Goal: Task Accomplishment & Management: Use online tool/utility

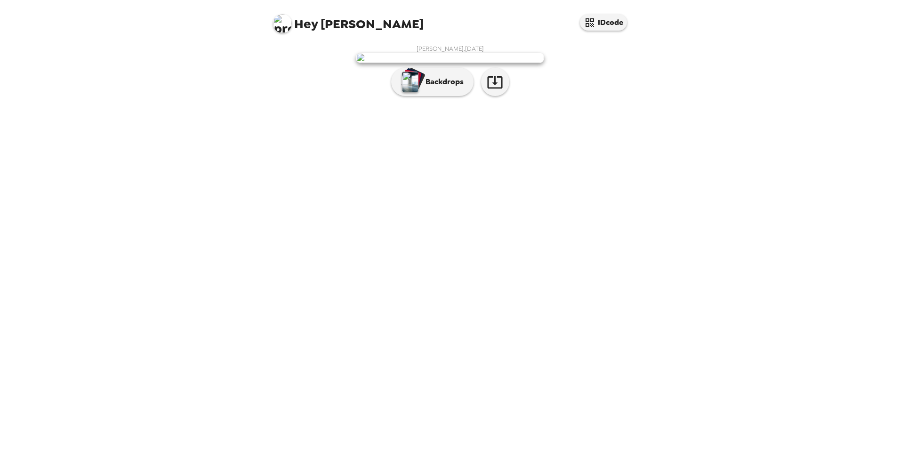
click at [465, 63] on img at bounding box center [450, 58] width 188 height 10
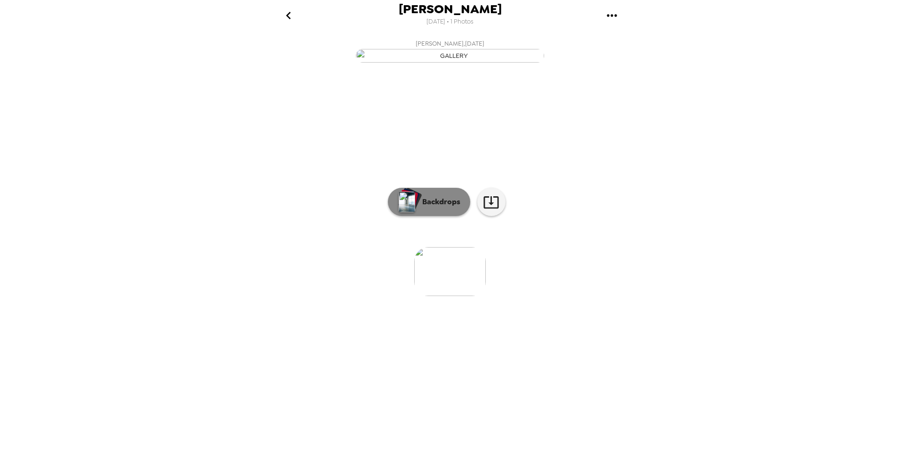
click at [441, 208] on p "Backdrops" at bounding box center [438, 201] width 43 height 11
